Goal: Task Accomplishment & Management: Manage account settings

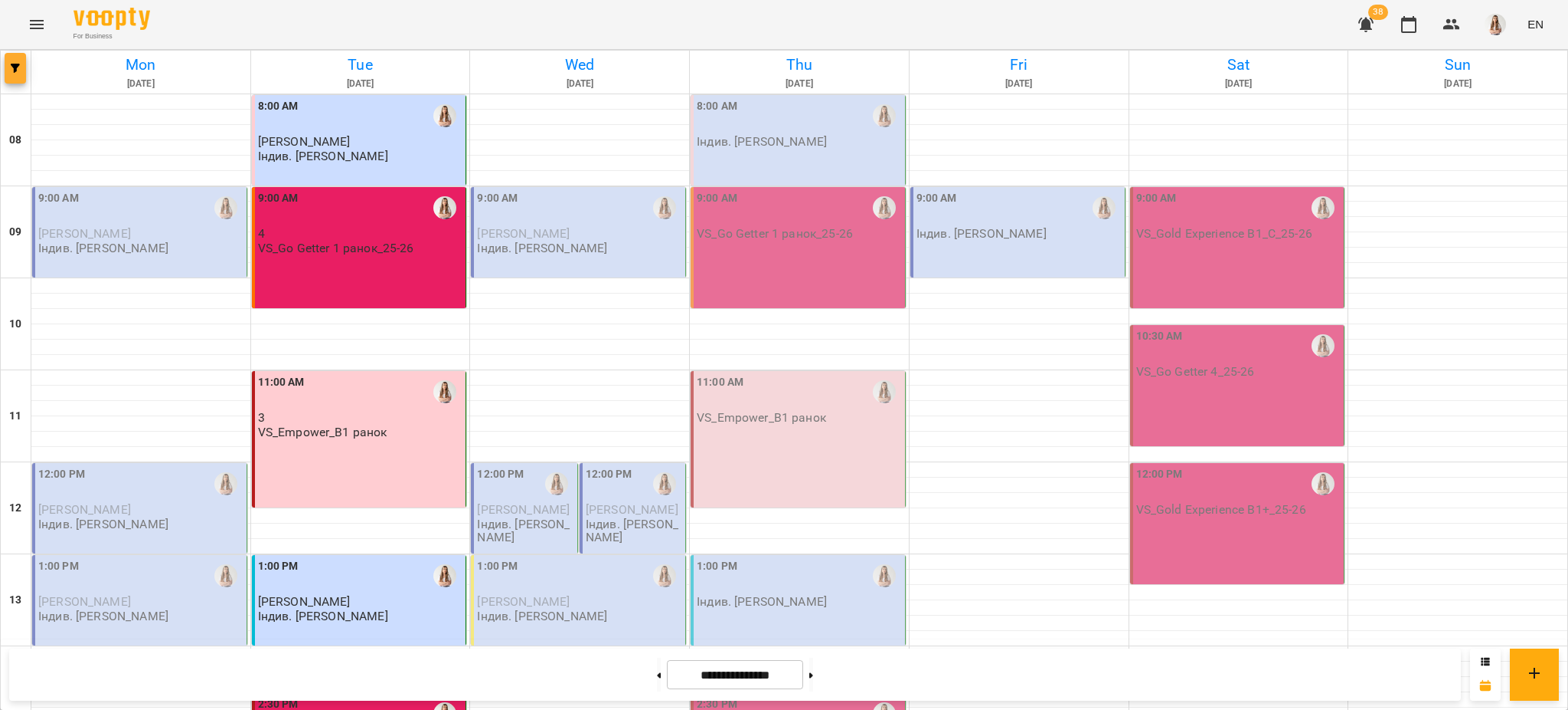
click at [15, 67] on icon "button" at bounding box center [16, 68] width 9 height 9
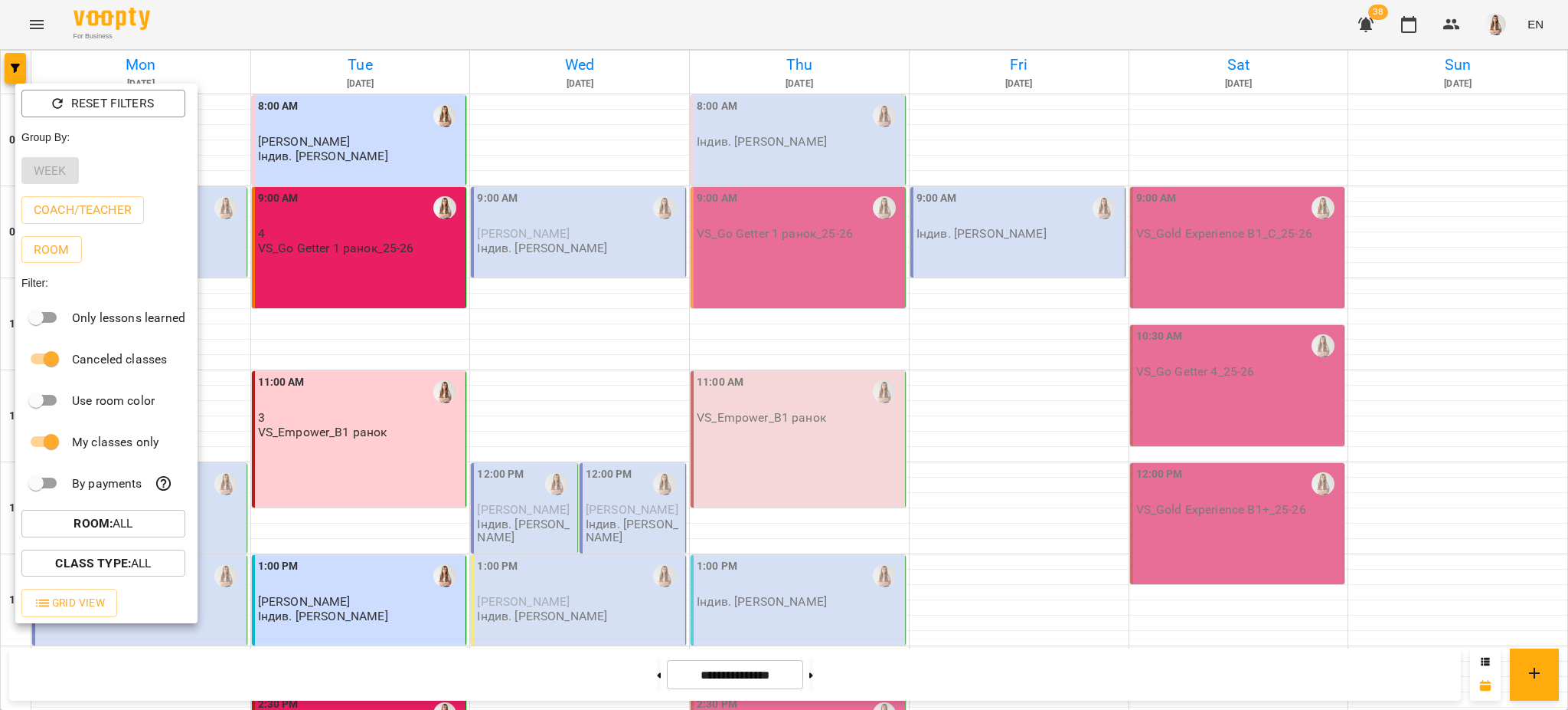
click at [459, 19] on div at bounding box center [784, 355] width 1568 height 710
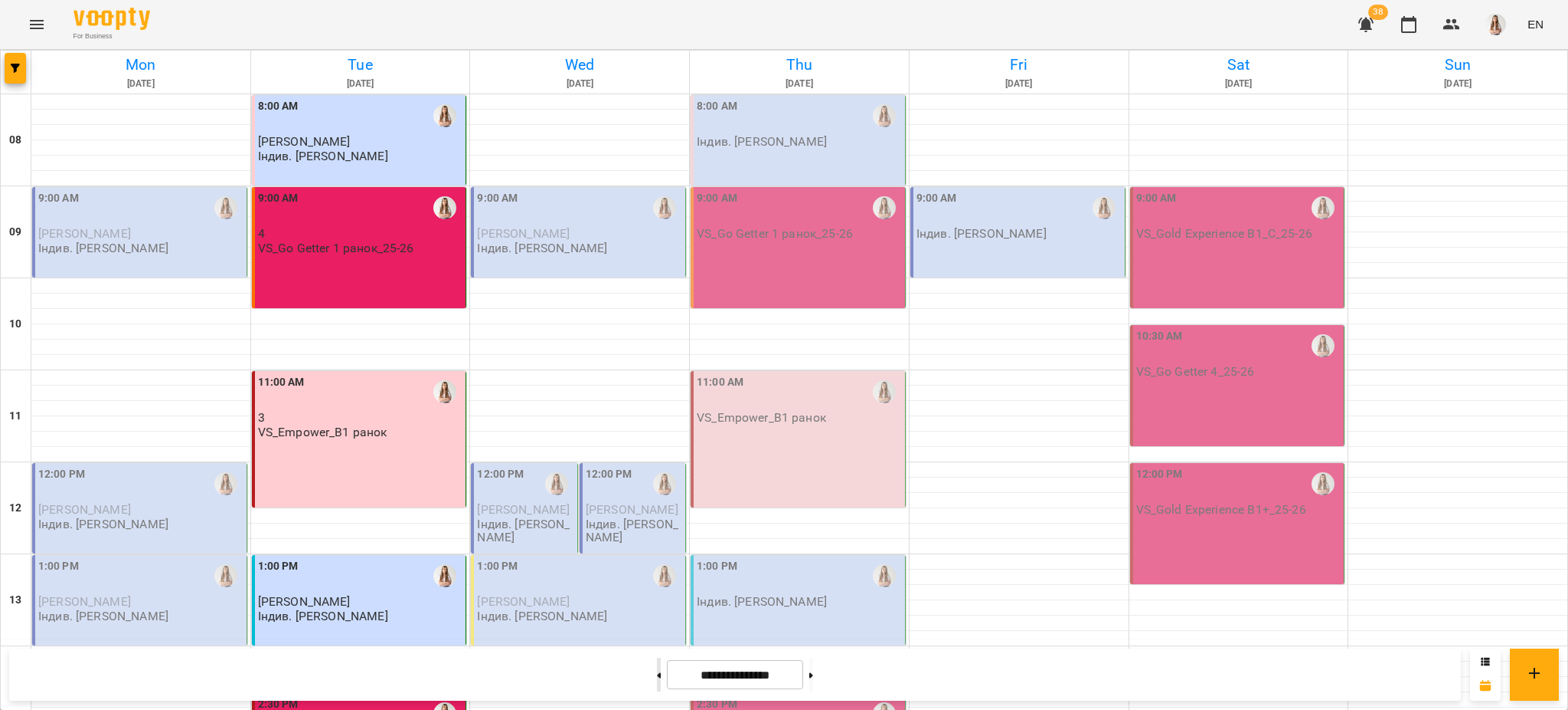
click at [658, 675] on button at bounding box center [659, 675] width 4 height 33
type input "**********"
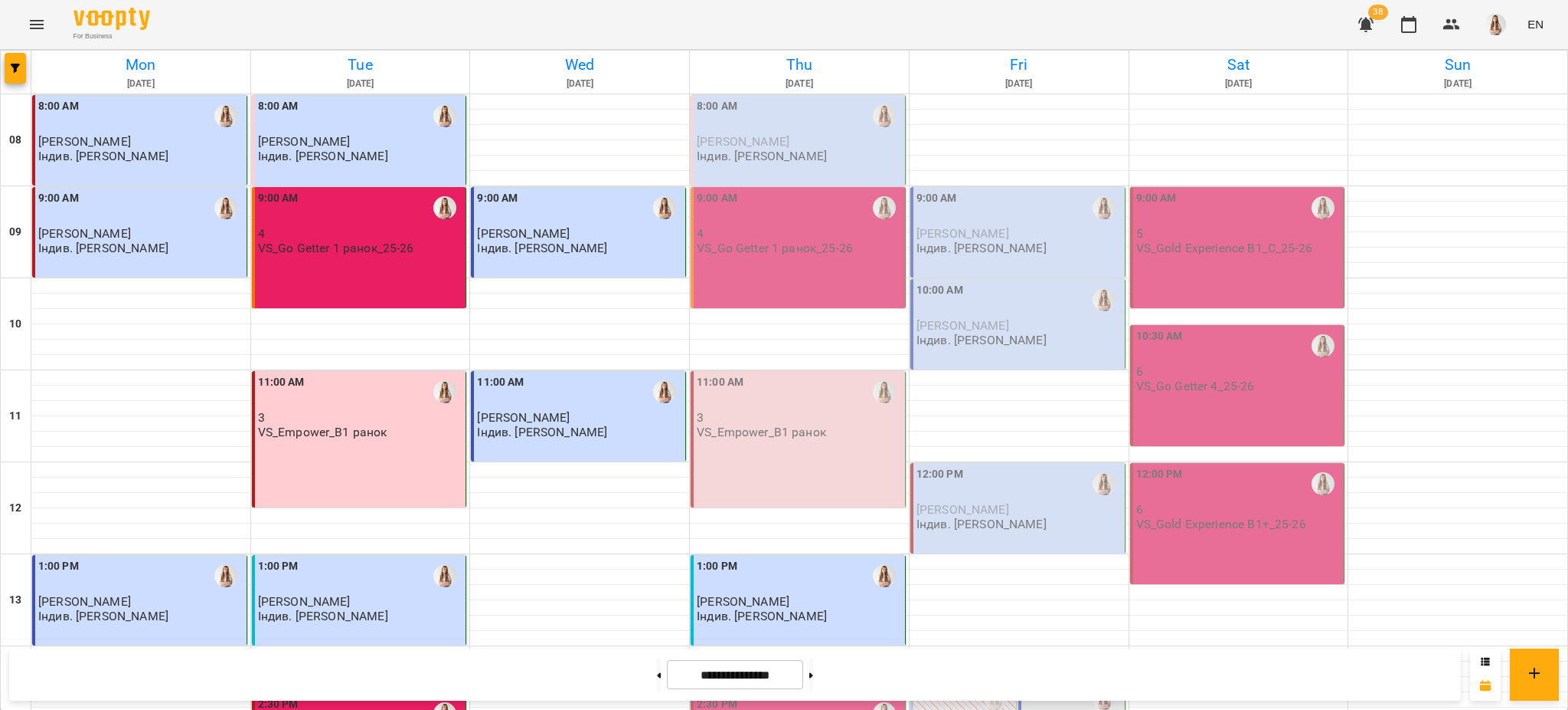
click at [788, 144] on p "[PERSON_NAME]" at bounding box center [799, 141] width 206 height 13
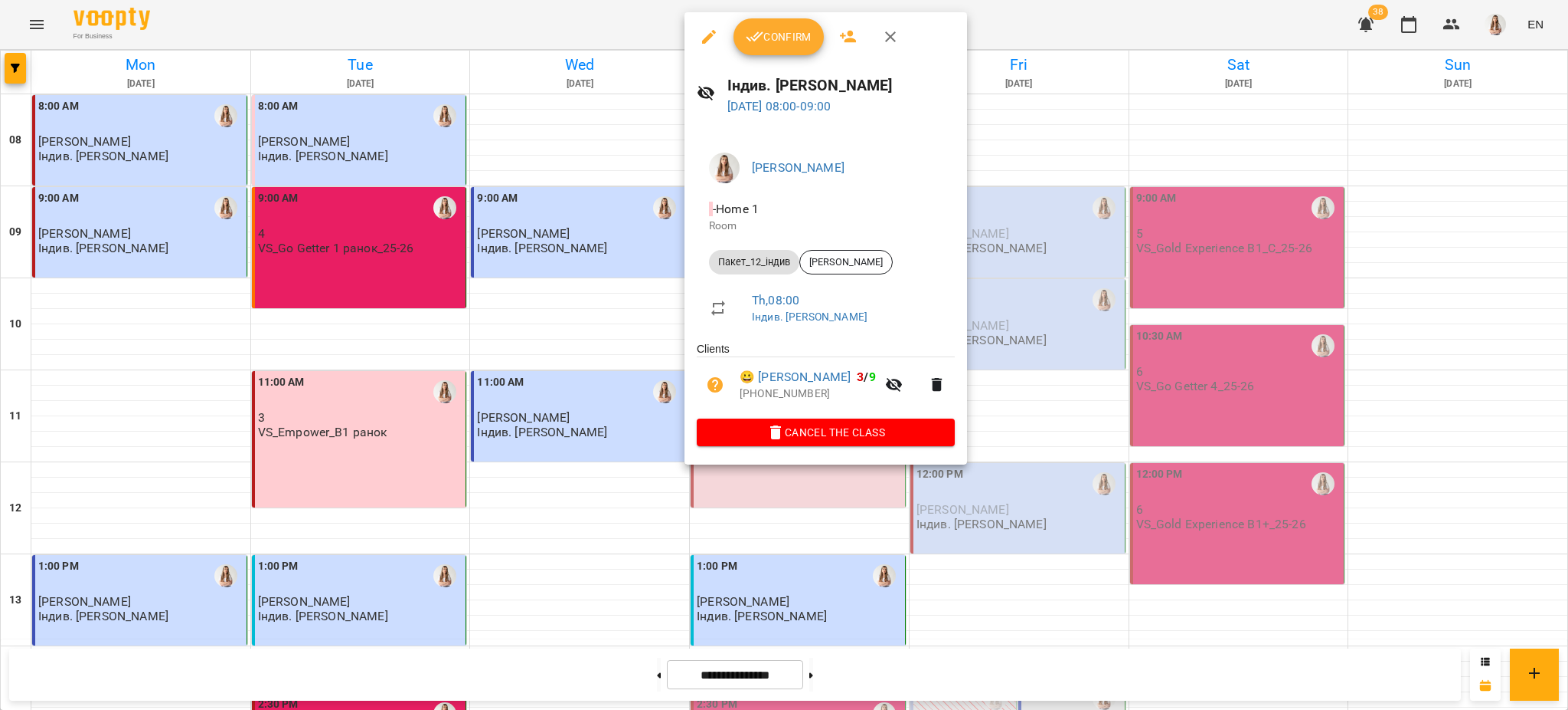
click at [777, 35] on span "Confirm" at bounding box center [778, 37] width 66 height 19
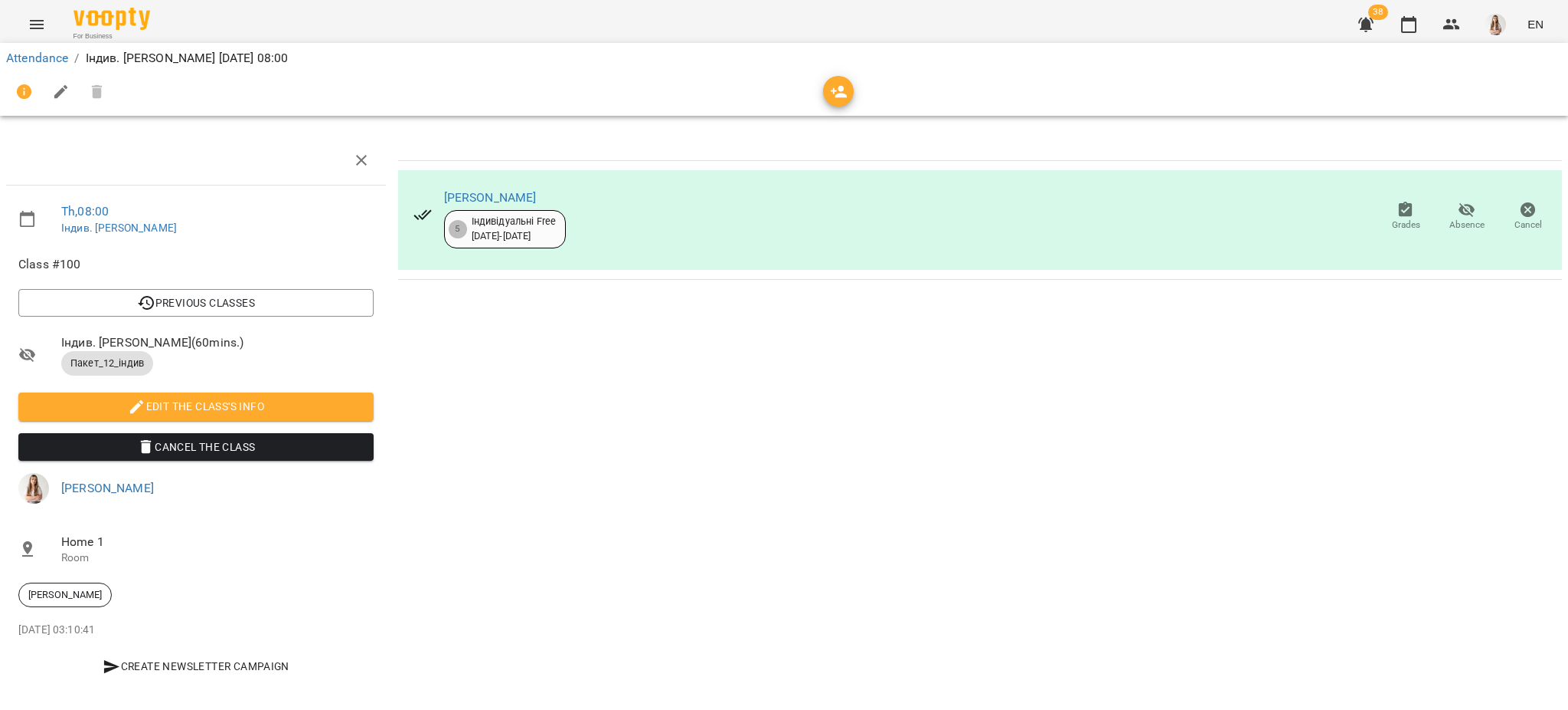
click at [68, 85] on icon "button" at bounding box center [61, 92] width 19 height 19
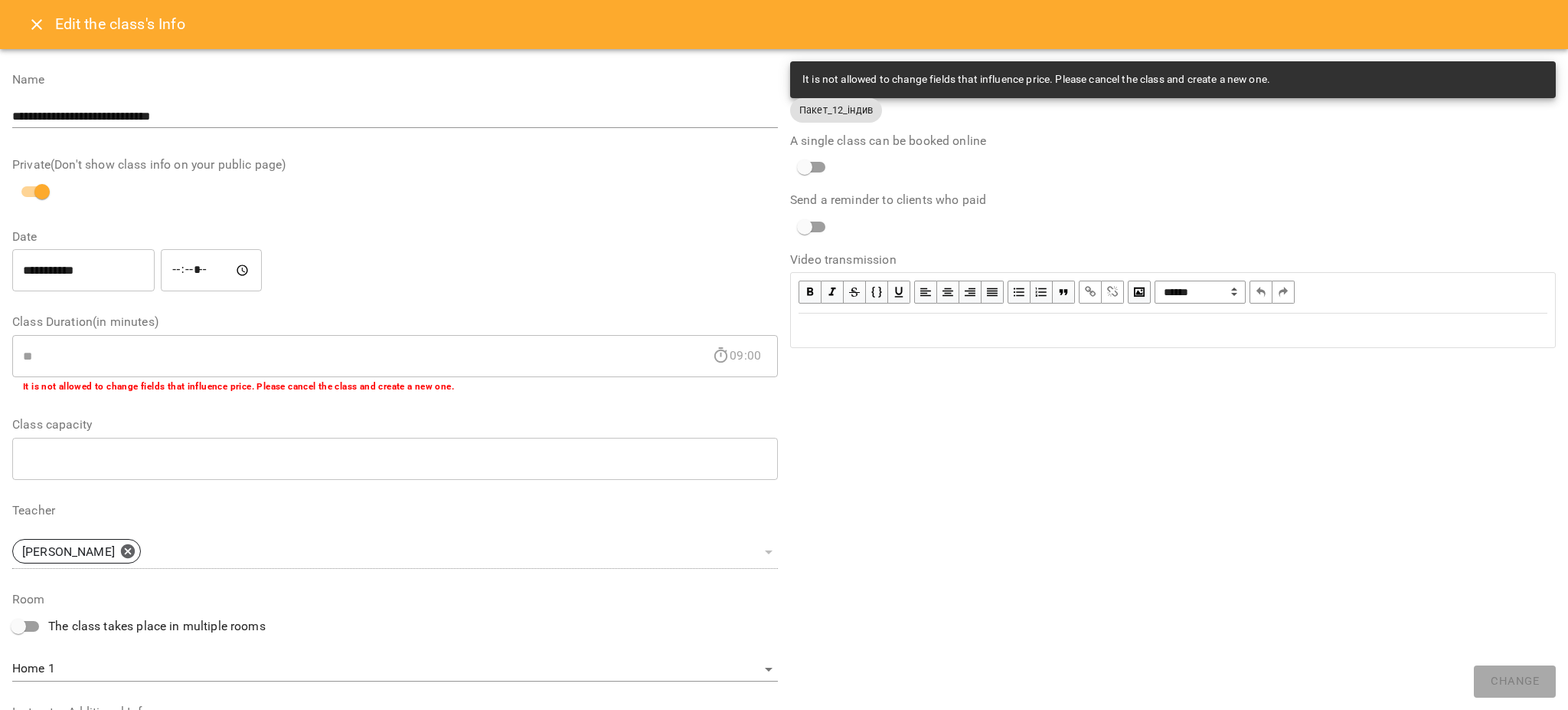
click at [816, 339] on div "Edit text" at bounding box center [1173, 330] width 749 height 19
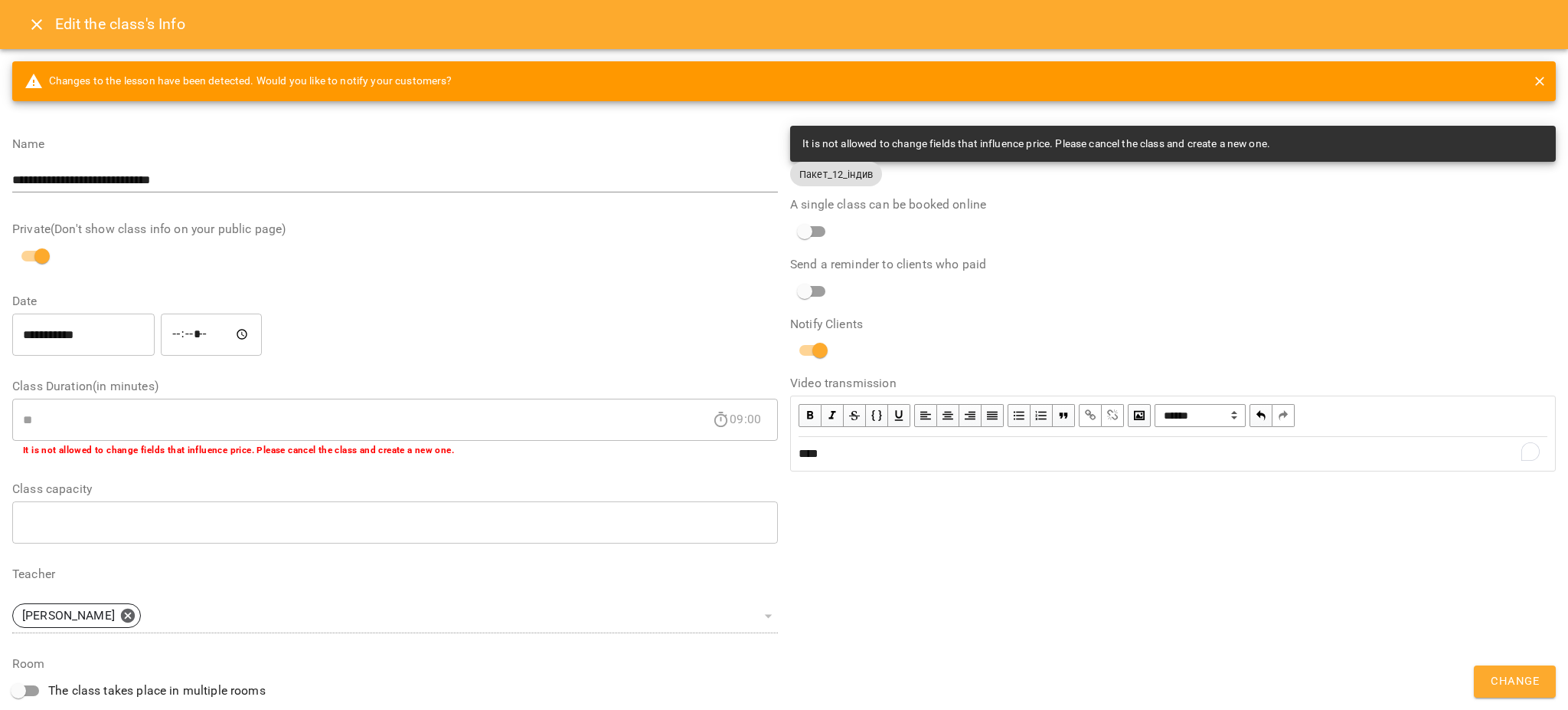
click at [1489, 673] on button "Change" at bounding box center [1515, 681] width 82 height 33
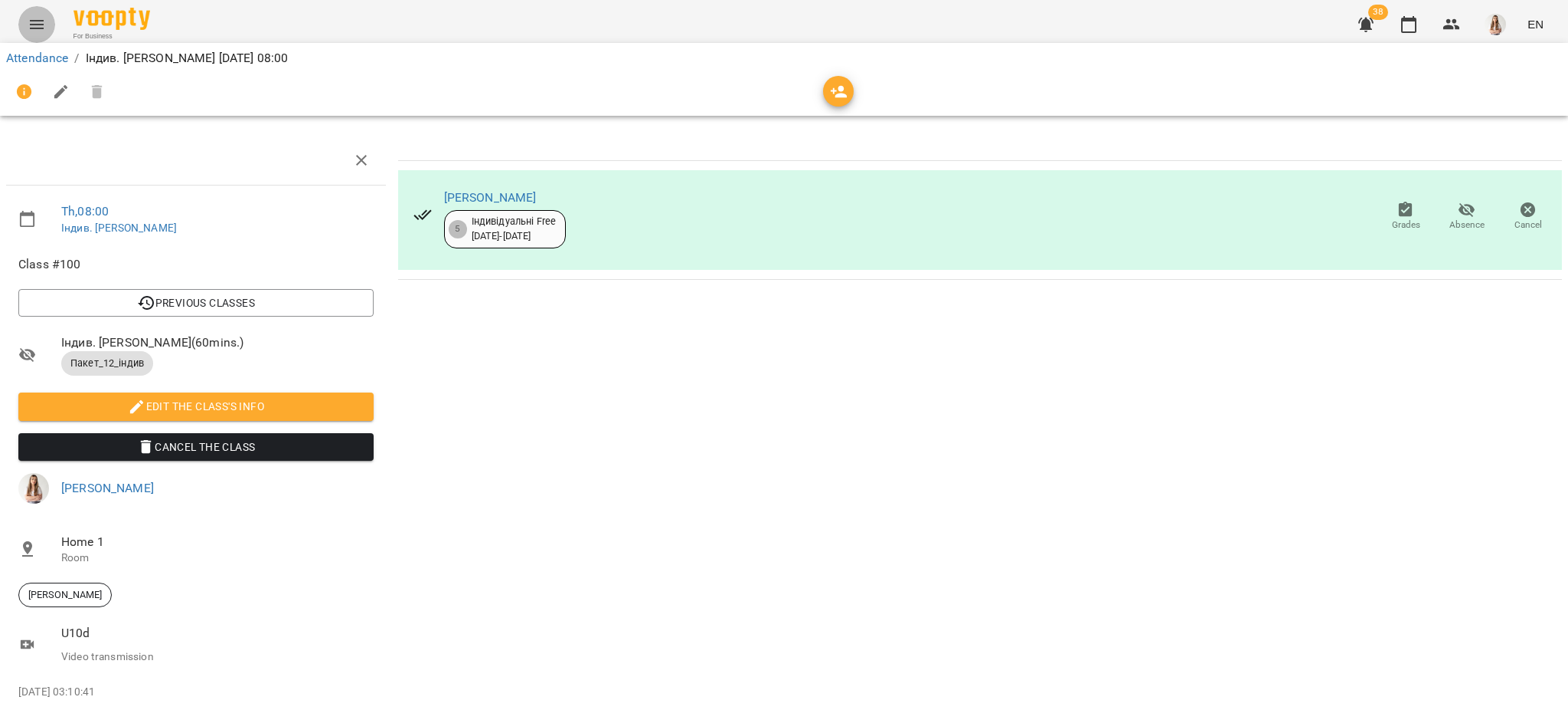
click at [29, 20] on icon "Menu" at bounding box center [37, 24] width 19 height 19
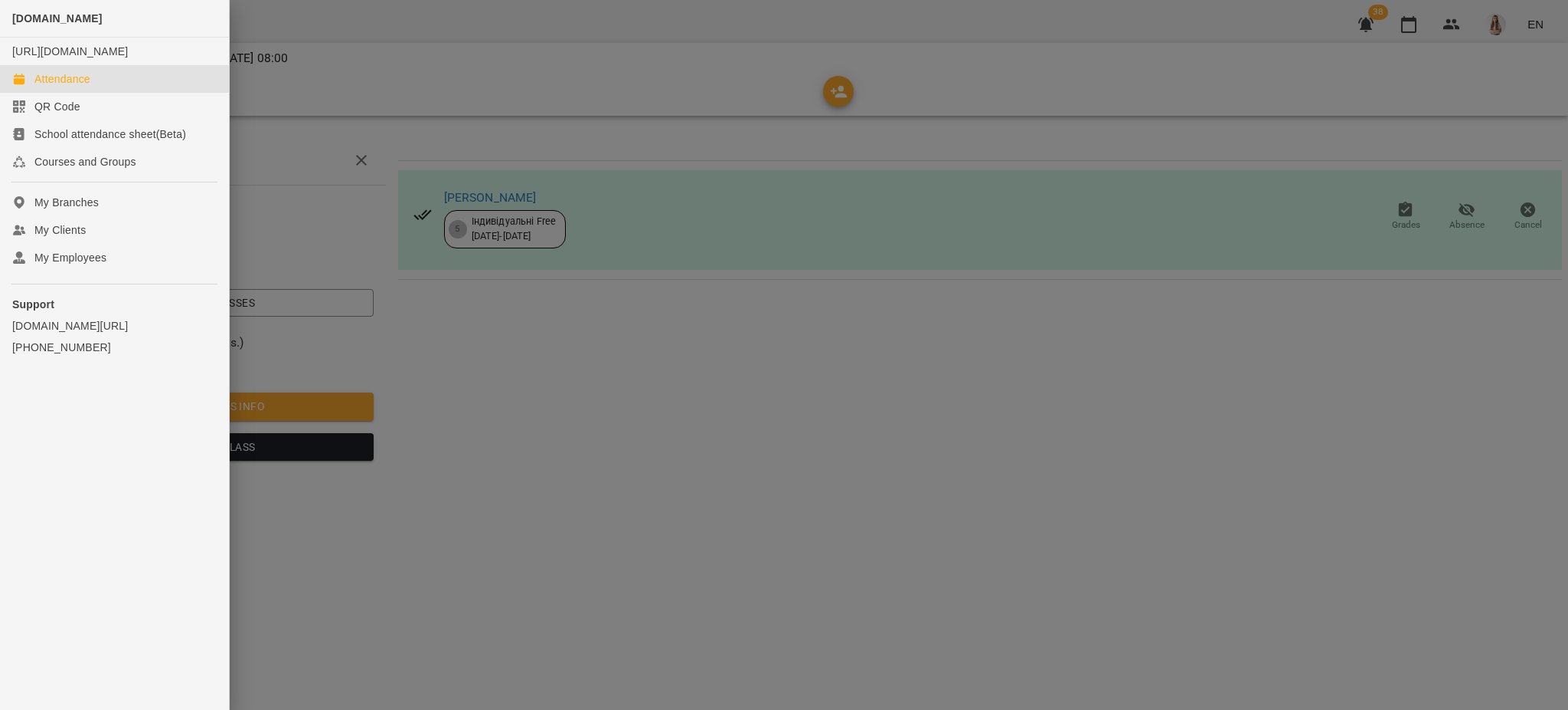
click at [65, 87] on div "Attendance" at bounding box center [62, 79] width 56 height 15
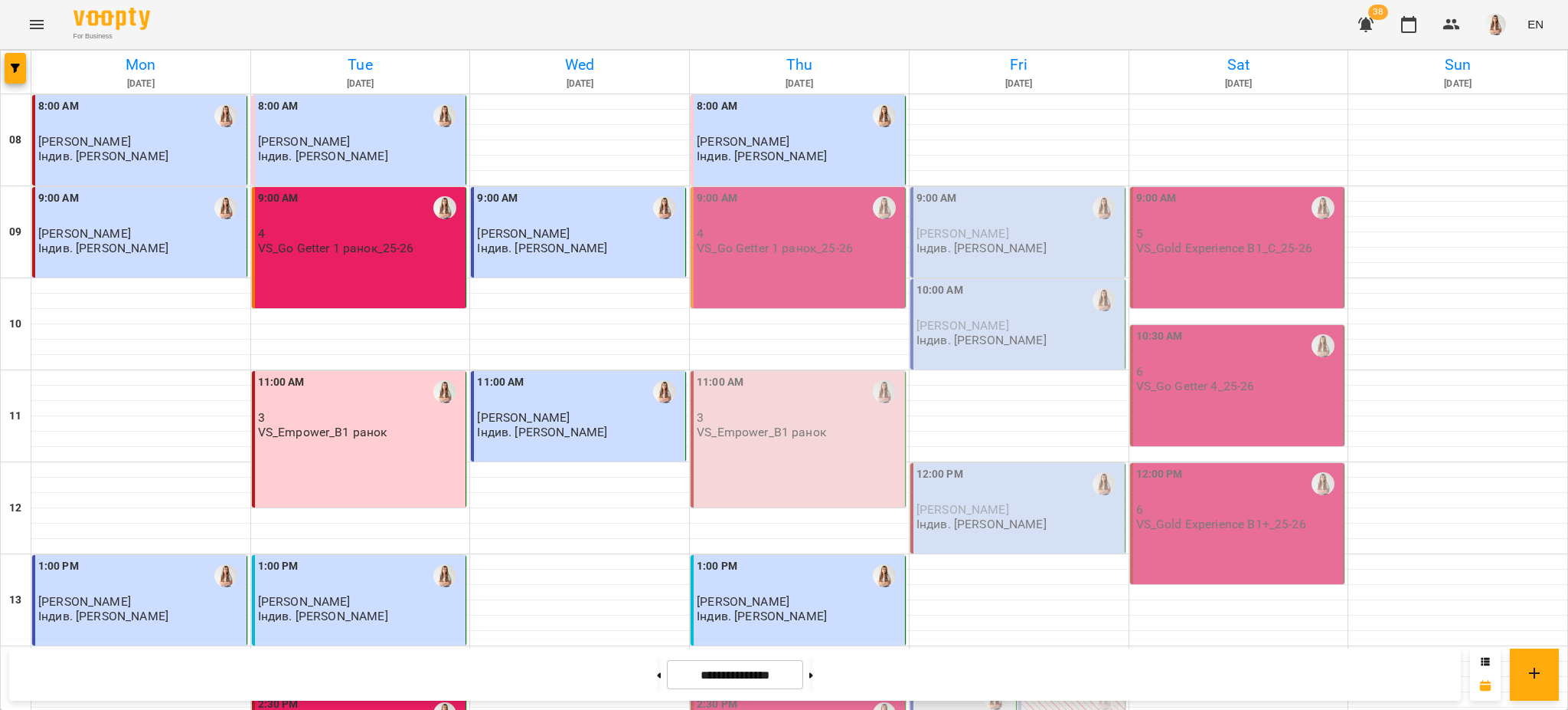
click at [777, 266] on div "9:00 AM 4 VS_Go Getter 1 ранок_25-26" at bounding box center [798, 248] width 215 height 121
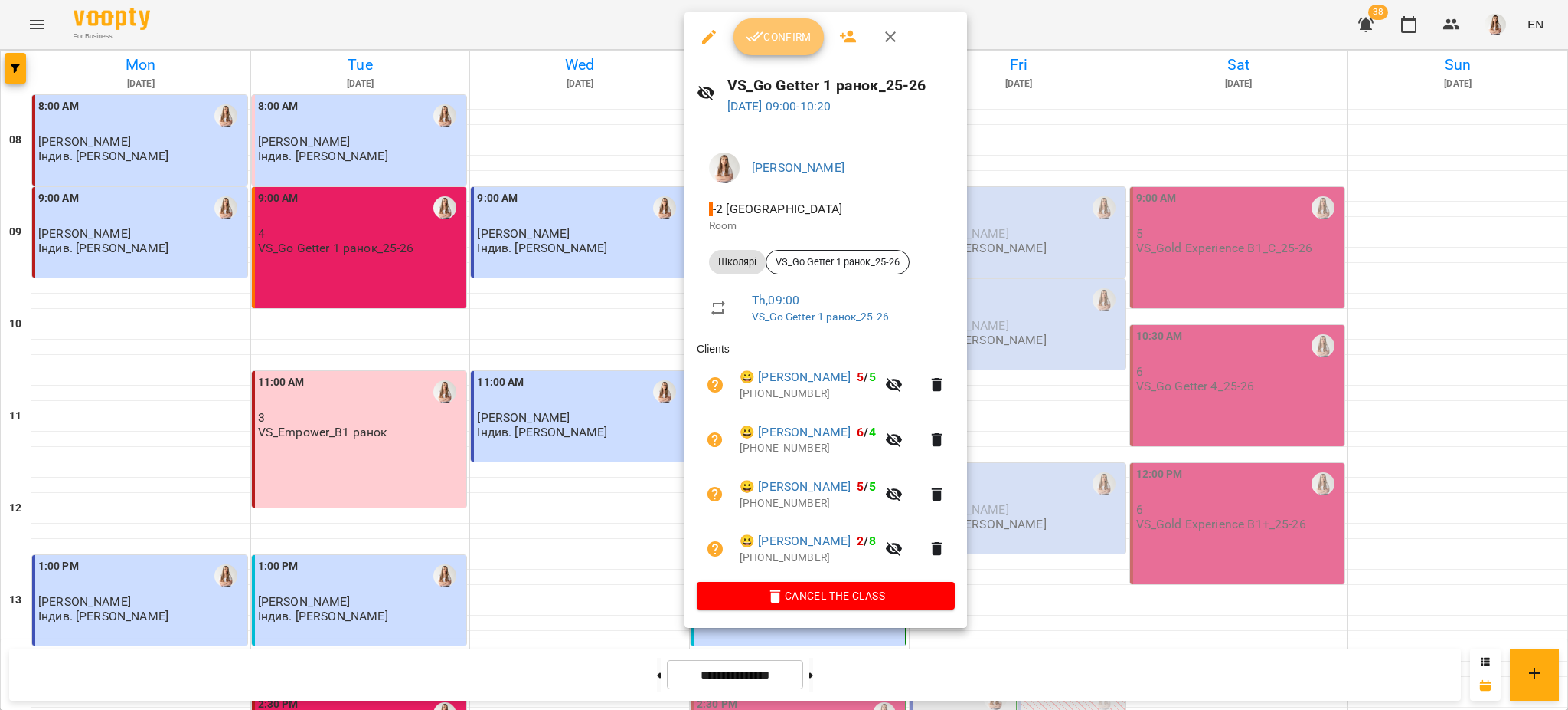
click at [783, 48] on button "Confirm" at bounding box center [778, 37] width 90 height 37
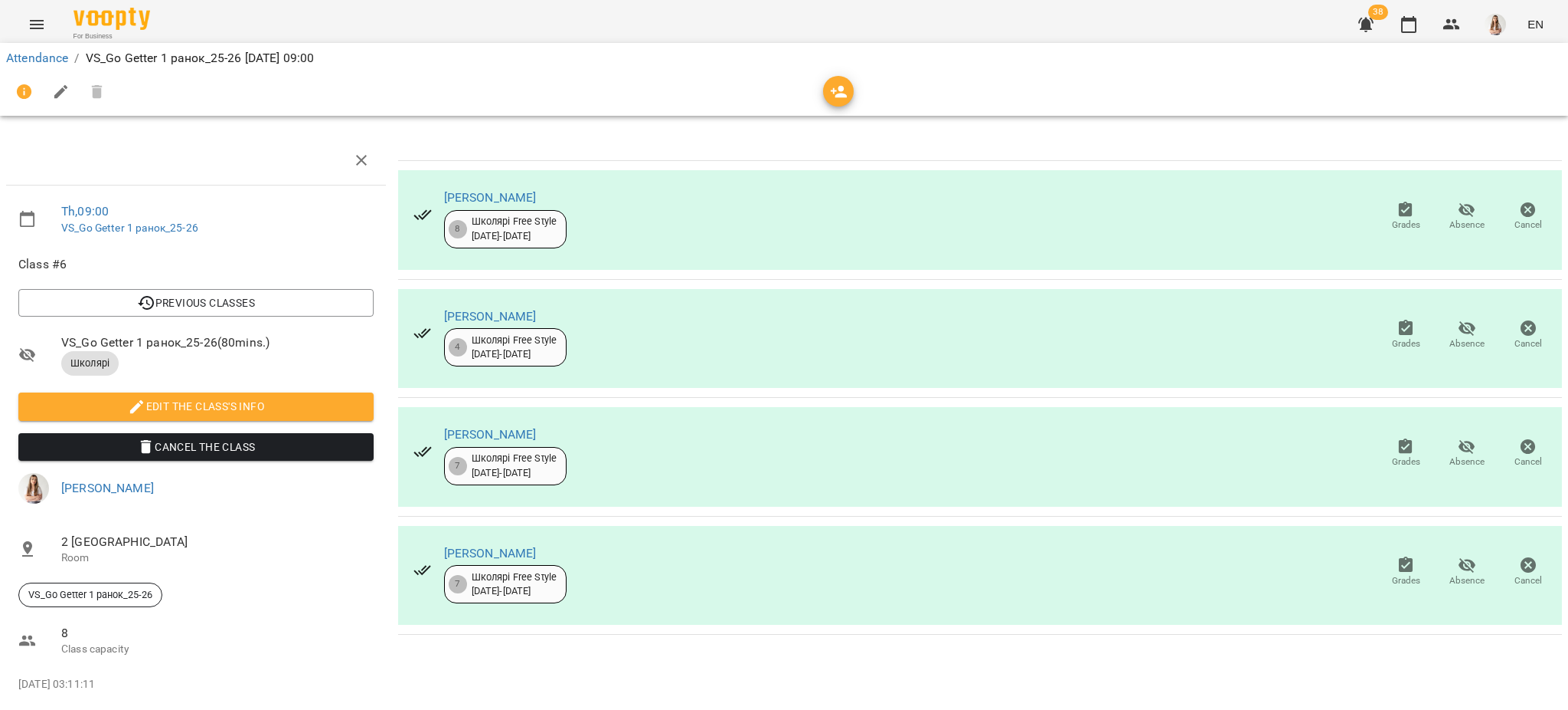
click at [1459, 561] on icon "button" at bounding box center [1468, 565] width 17 height 15
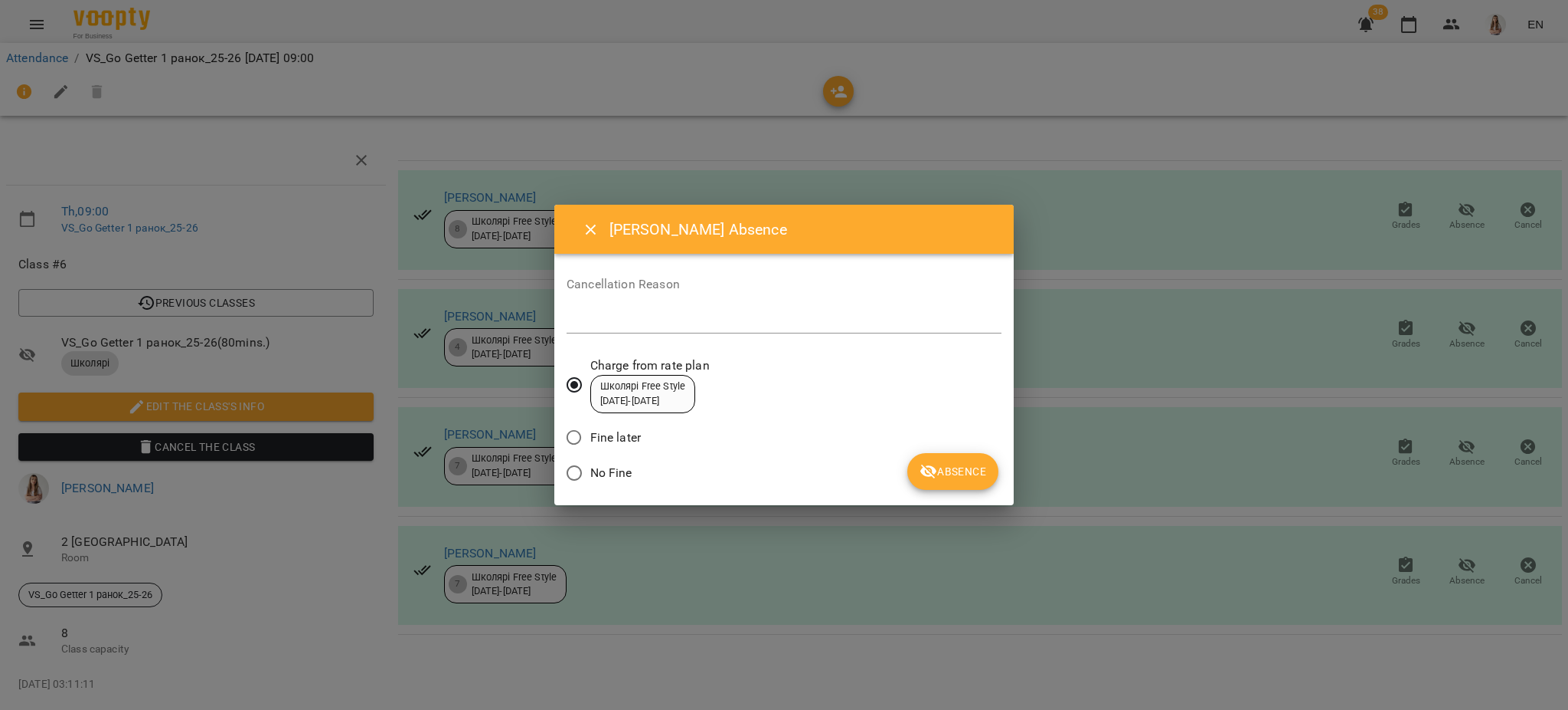
click at [962, 483] on button "Absence" at bounding box center [953, 472] width 91 height 37
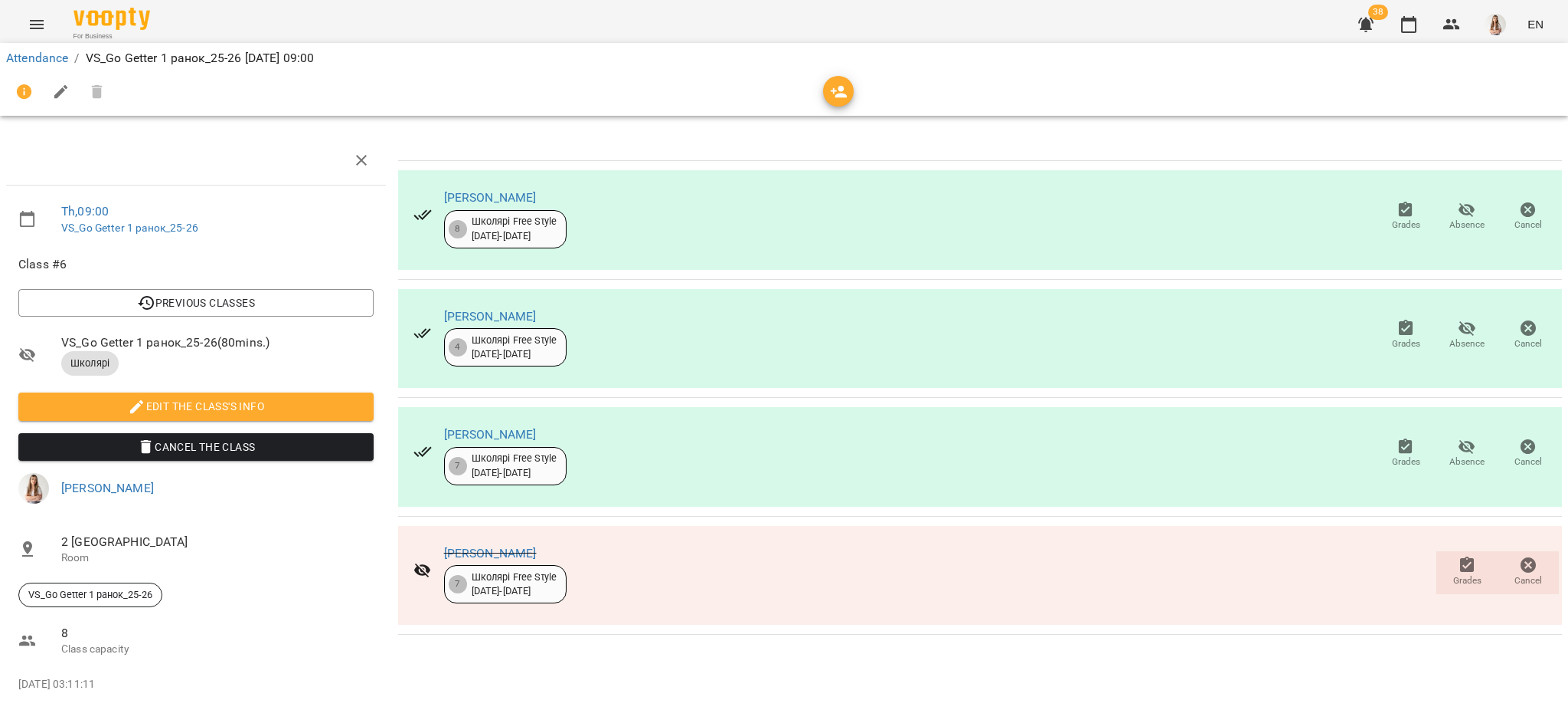
click at [54, 91] on icon "button" at bounding box center [61, 92] width 19 height 19
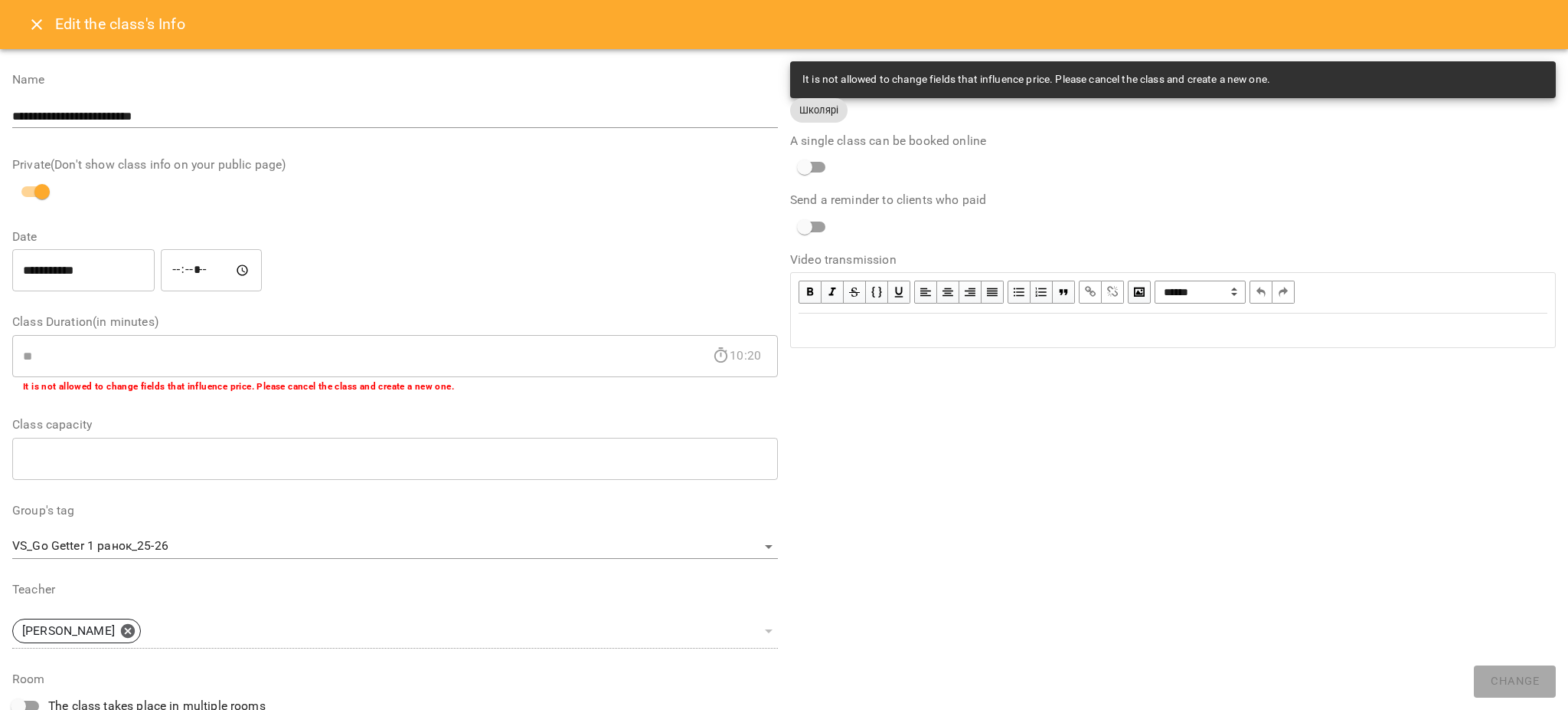
click at [835, 323] on div "Edit text" at bounding box center [1173, 330] width 749 height 19
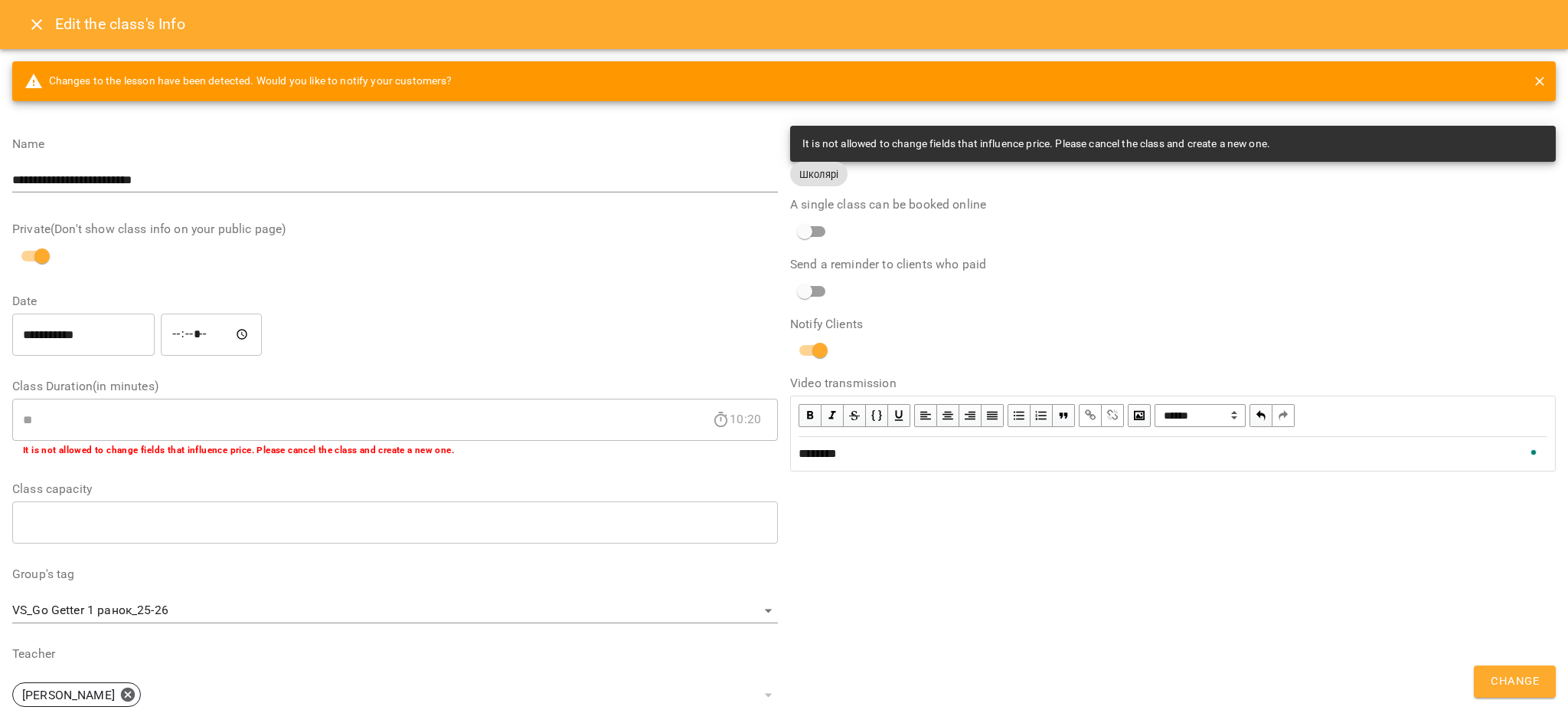
click at [1538, 680] on span "Change" at bounding box center [1515, 680] width 48 height 20
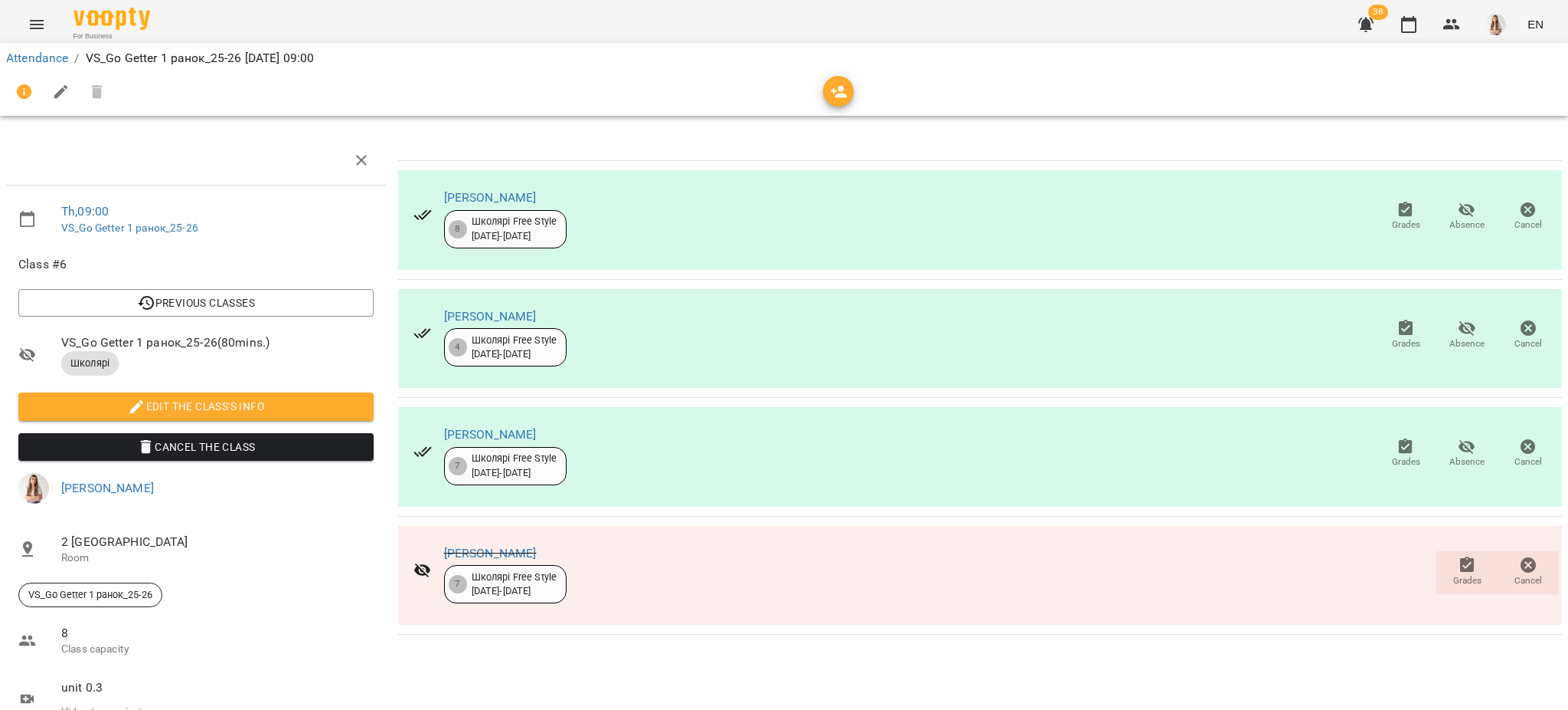
click at [41, 21] on icon "Menu" at bounding box center [37, 24] width 19 height 19
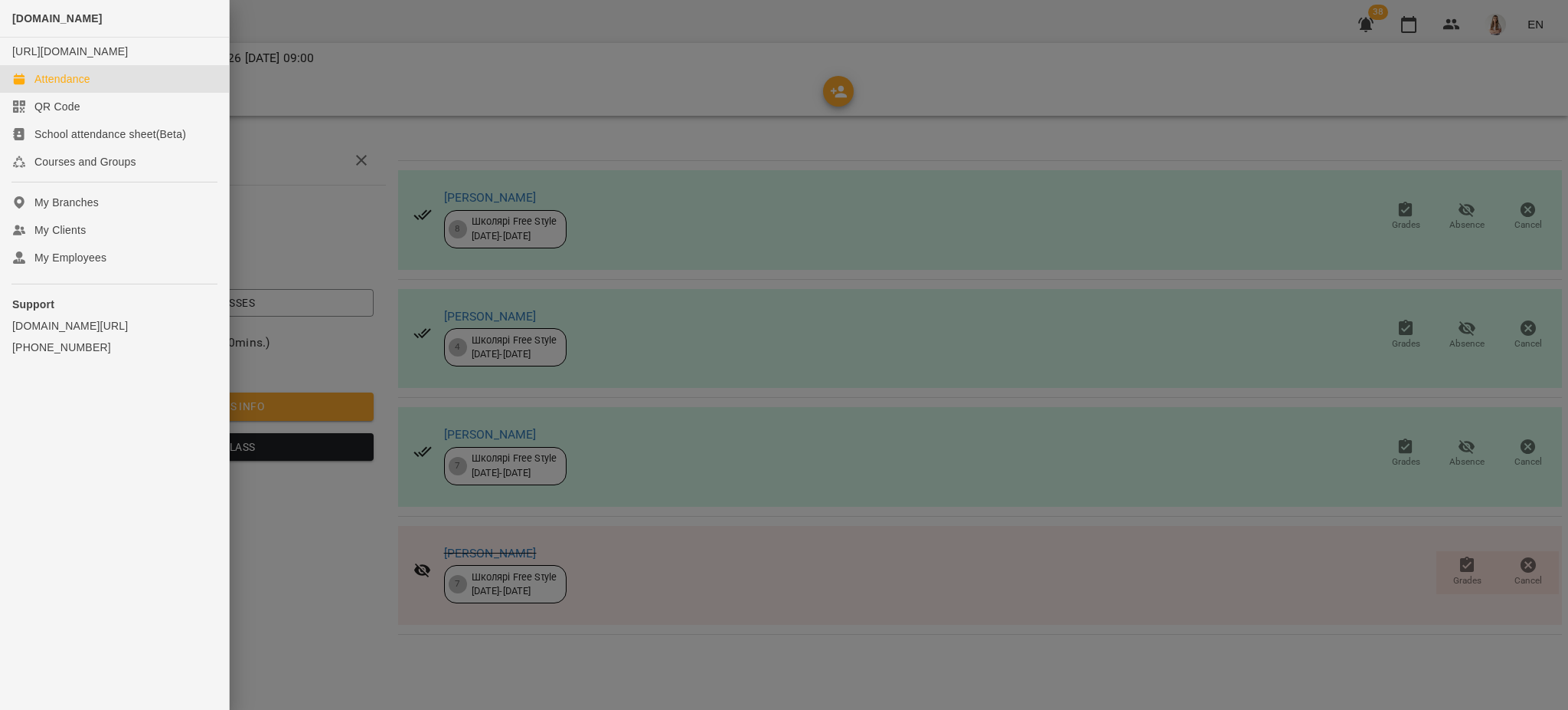
click at [91, 92] on link "Attendance" at bounding box center [114, 79] width 229 height 28
